Goal: Navigation & Orientation: Find specific page/section

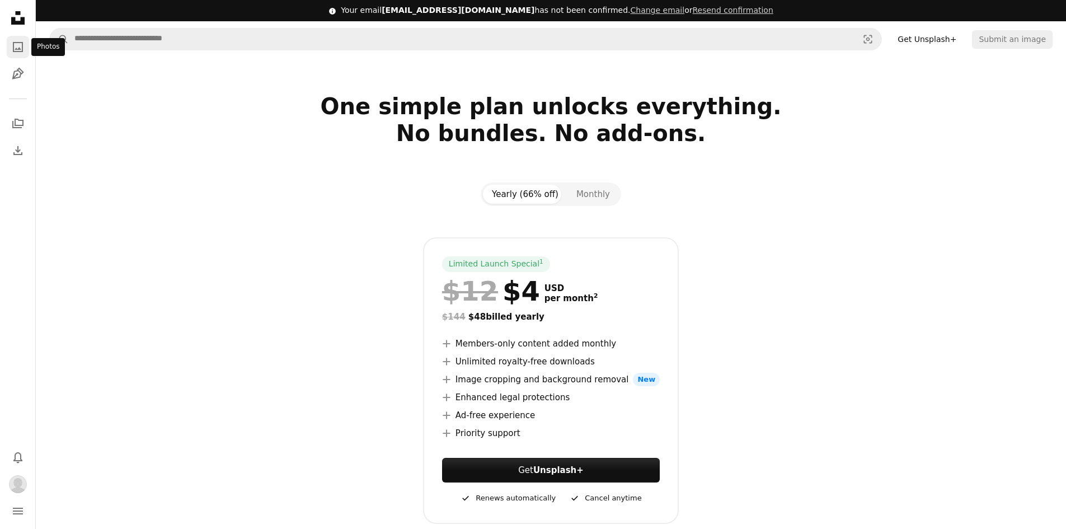
click at [7, 41] on link "A photo" at bounding box center [18, 47] width 22 height 22
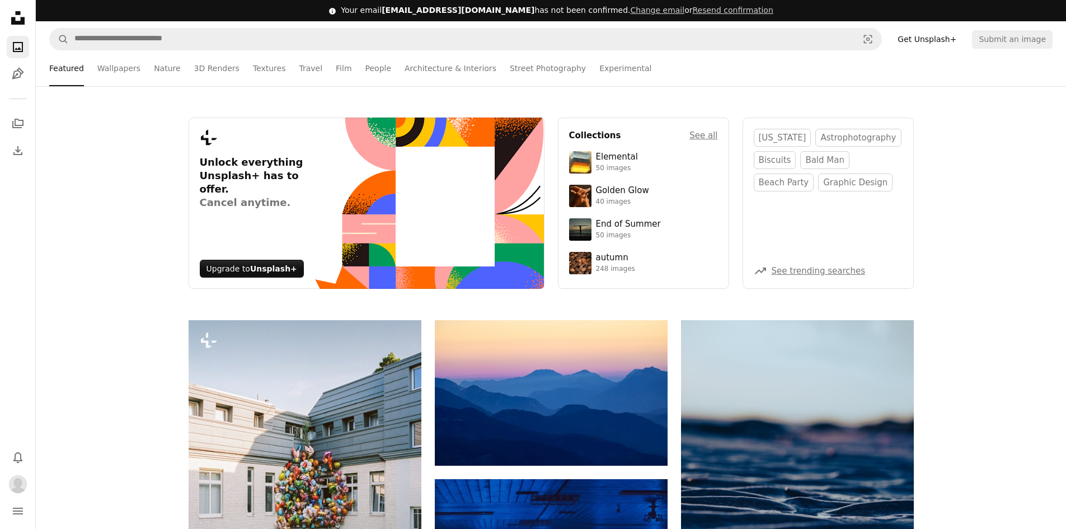
click at [21, 12] on icon "Unsplash logo Unsplash Home" at bounding box center [18, 18] width 22 height 22
click at [110, 68] on link "Wallpapers" at bounding box center [118, 68] width 43 height 36
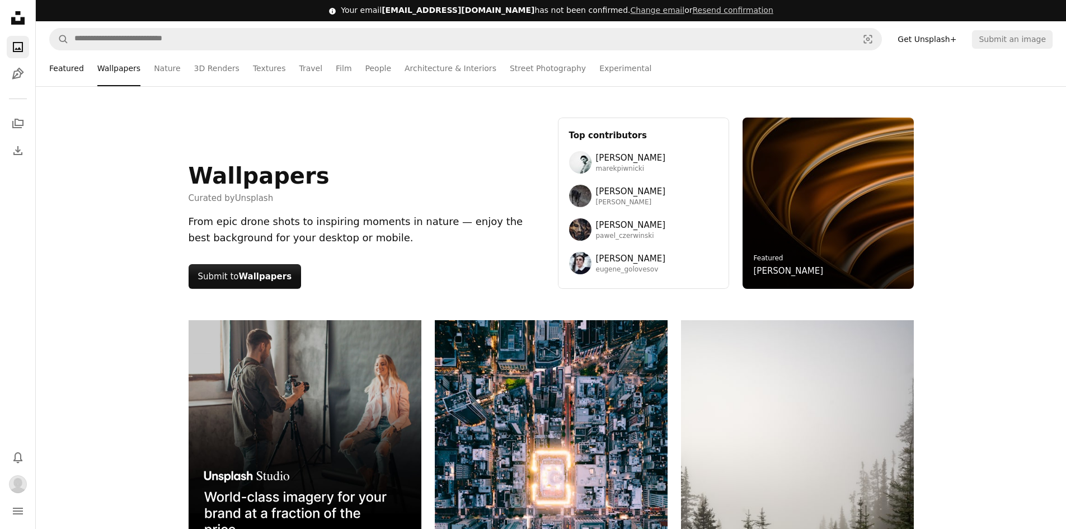
click at [68, 71] on link "Featured" at bounding box center [66, 68] width 35 height 36
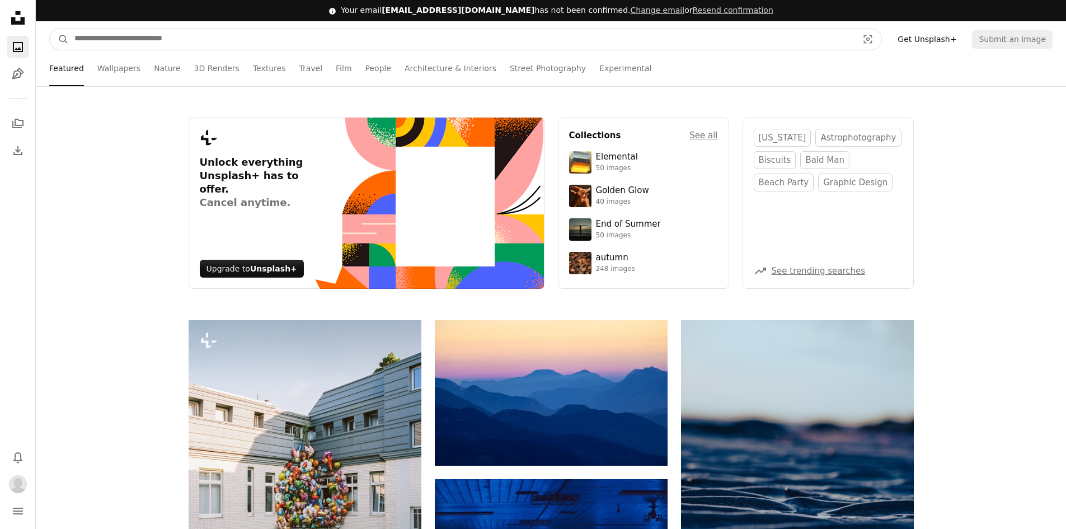
click at [669, 43] on input "Find visuals sitewide" at bounding box center [462, 39] width 786 height 21
